Goal: Task Accomplishment & Management: Manage account settings

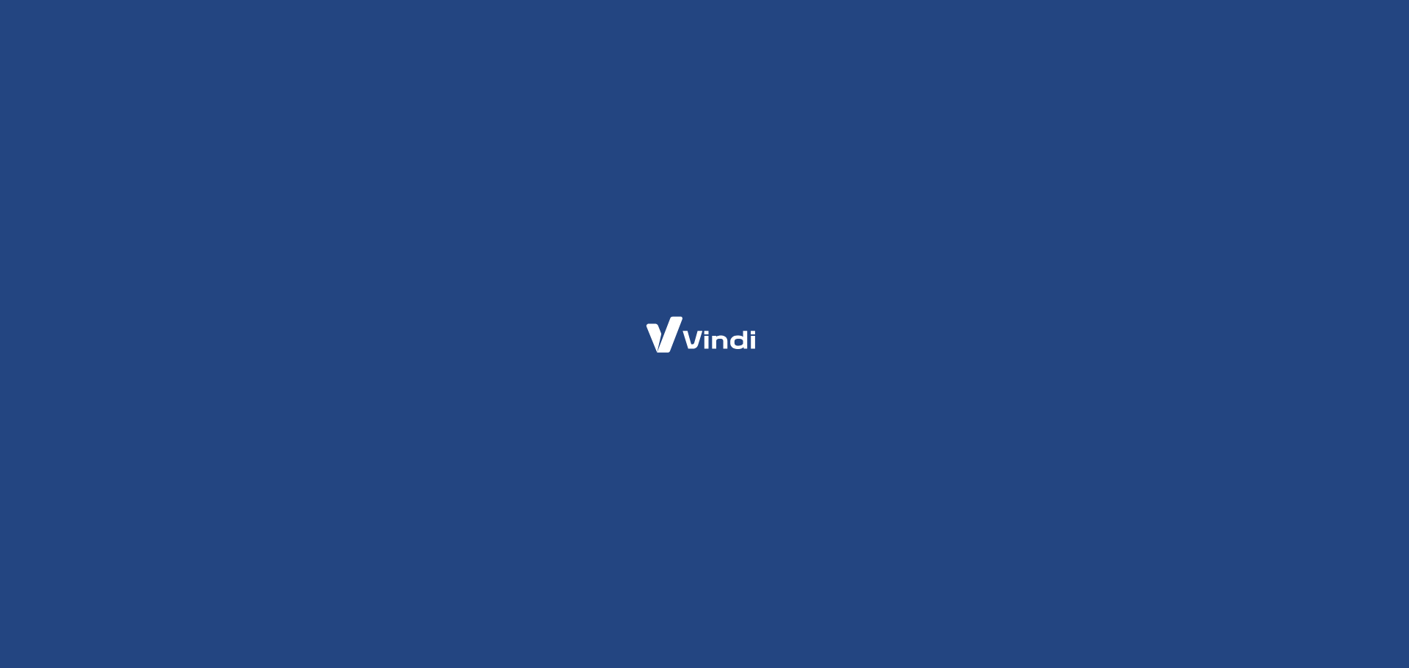
select select "RS"
